Goal: Information Seeking & Learning: Learn about a topic

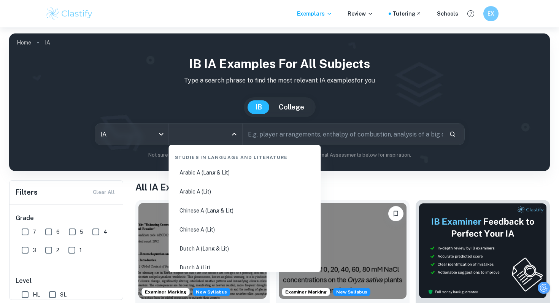
click at [202, 134] on input "All Subjects" at bounding box center [199, 134] width 55 height 14
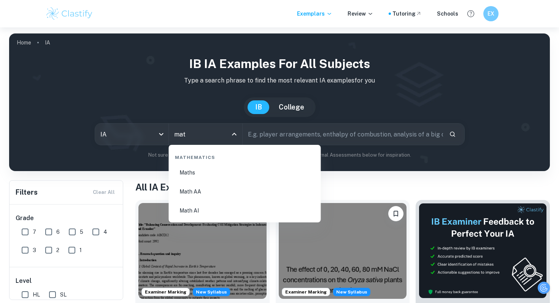
type input "math"
click at [203, 193] on li "Math AA" at bounding box center [245, 191] width 146 height 17
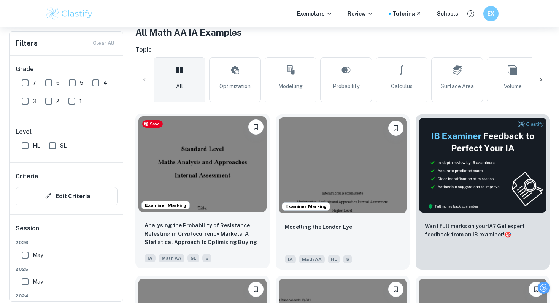
scroll to position [151, 0]
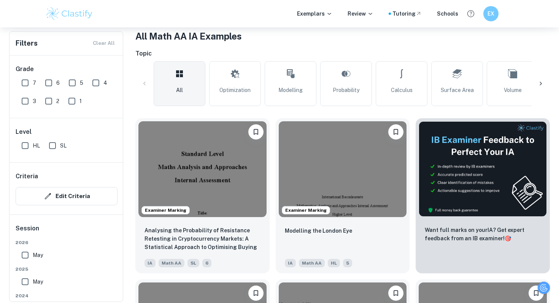
click at [55, 146] on input "SL" at bounding box center [52, 145] width 15 height 15
checkbox input "true"
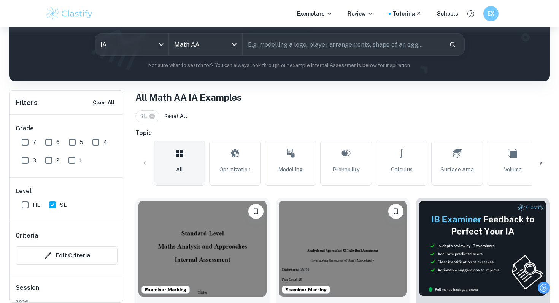
scroll to position [80, 0]
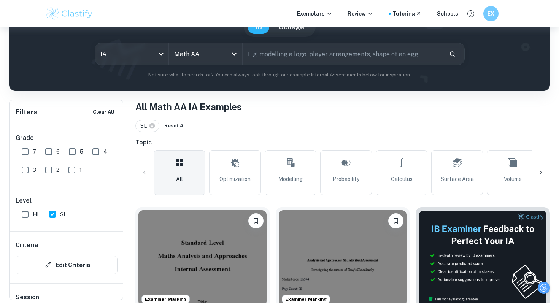
click at [279, 55] on input "text" at bounding box center [342, 53] width 200 height 21
type input "modellling ice cubes"
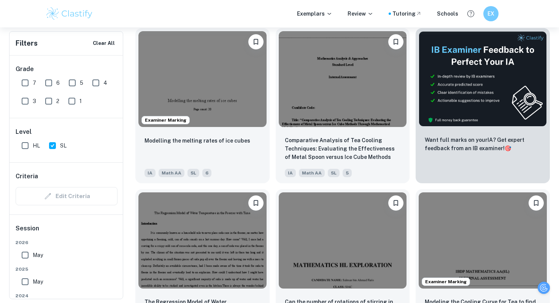
scroll to position [263, 0]
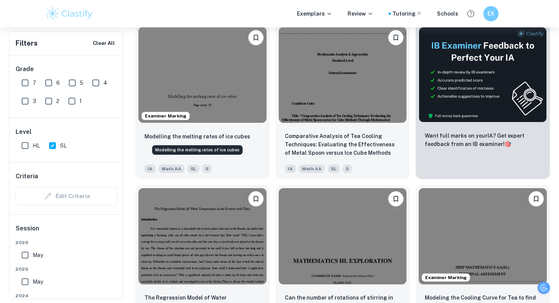
click at [207, 140] on div "Modelling the melting rates of ice cubes" at bounding box center [197, 148] width 92 height 16
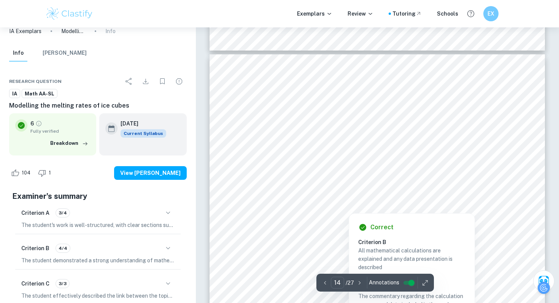
scroll to position [6096, 0]
type input "13"
